Goal: Information Seeking & Learning: Learn about a topic

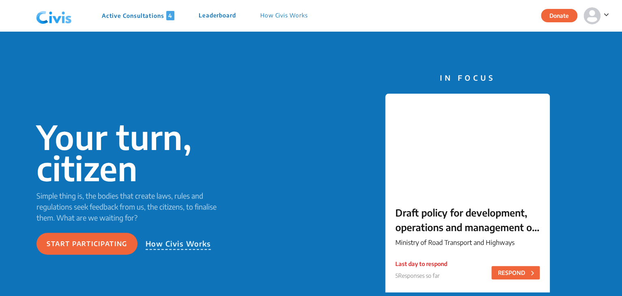
click at [145, 20] on div "Active Consultations 4 Leaderboard How Civis Works" at bounding box center [176, 16] width 287 height 24
click at [132, 13] on p "Active Consultations 4" at bounding box center [138, 15] width 73 height 9
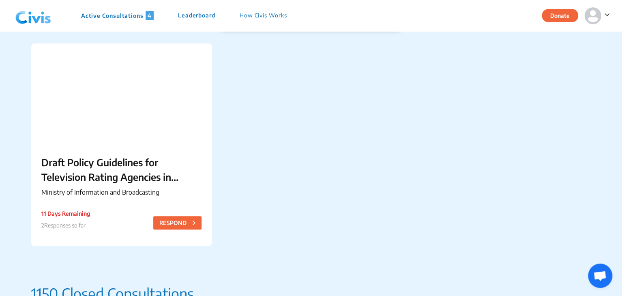
scroll to position [167, 0]
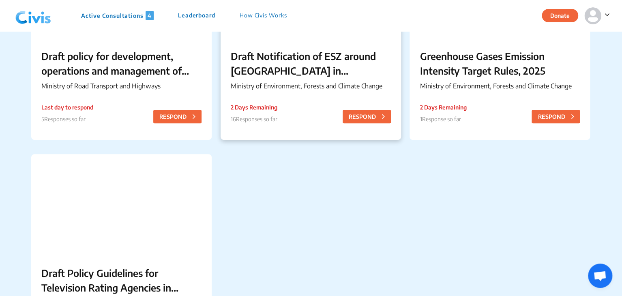
click at [294, 80] on div "Draft Notification of ESZ around [GEOGRAPHIC_DATA] in [GEOGRAPHIC_DATA] Ministr…" at bounding box center [311, 72] width 181 height 66
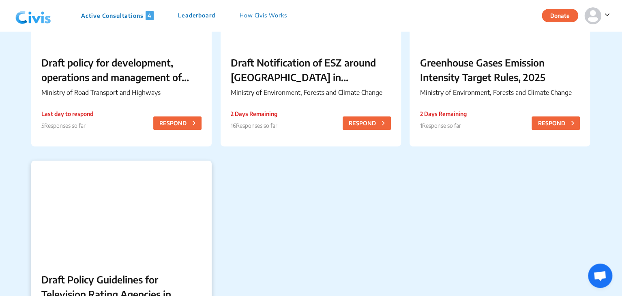
scroll to position [159, 0]
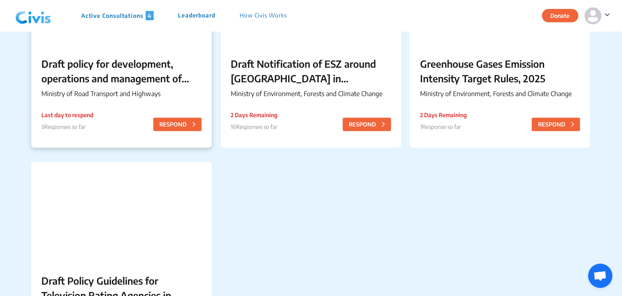
click at [94, 80] on p "Draft policy for development, operations and management of Wayside Amenities on…" at bounding box center [121, 70] width 160 height 29
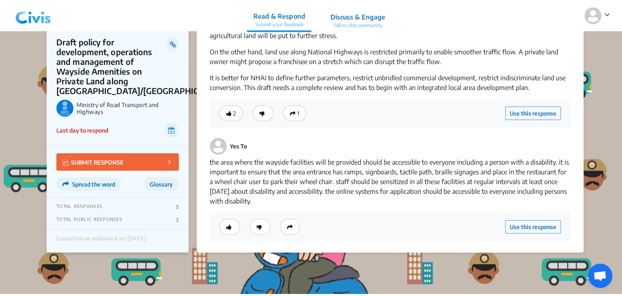
scroll to position [1248, 0]
